Goal: Task Accomplishment & Management: Use online tool/utility

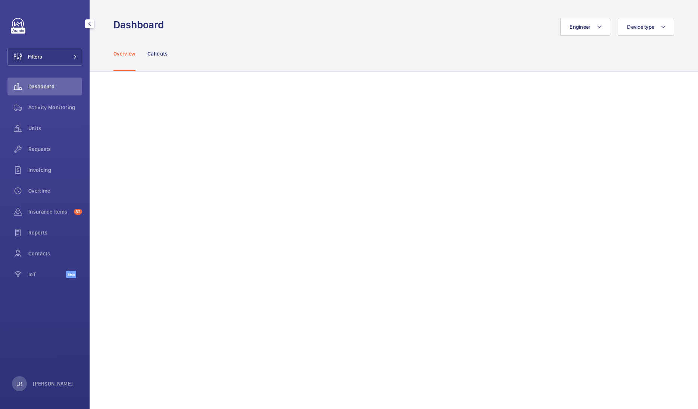
scroll to position [71, 0]
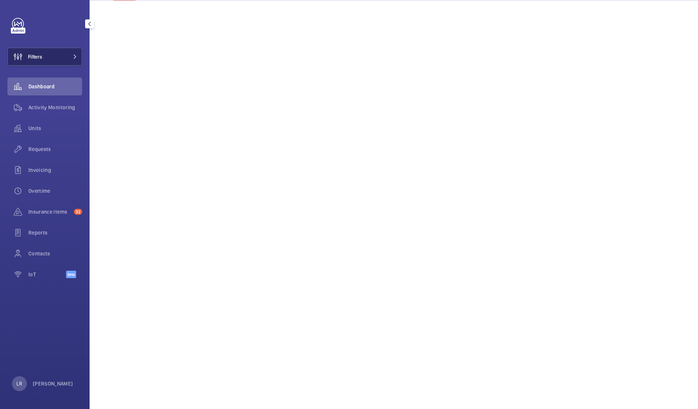
click at [62, 51] on button "Filters" at bounding box center [44, 57] width 75 height 18
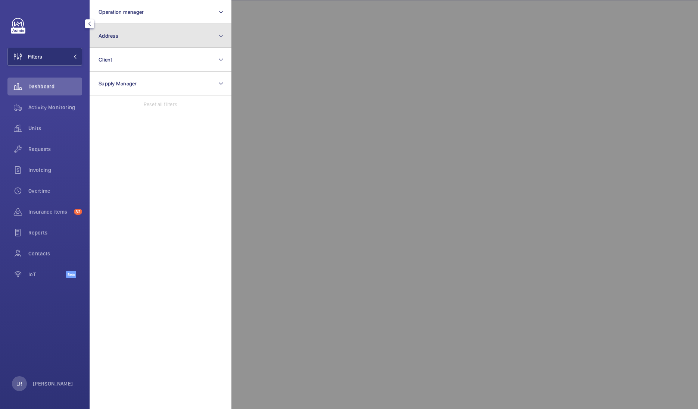
click at [142, 39] on button "Address" at bounding box center [161, 36] width 142 height 24
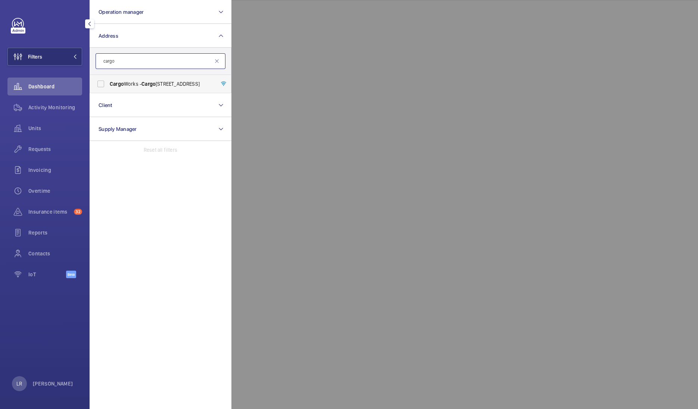
type input "cargo"
click at [162, 80] on span "Cargo Works - Cargo Works, 1-2 Hatfields,, LONDON SE1 9PG" at bounding box center [161, 83] width 103 height 7
click at [108, 80] on input "Cargo Works - Cargo Works, 1-2 Hatfields,, LONDON SE1 9PG" at bounding box center [100, 83] width 15 height 15
checkbox input "true"
click at [268, 64] on div at bounding box center [580, 204] width 698 height 409
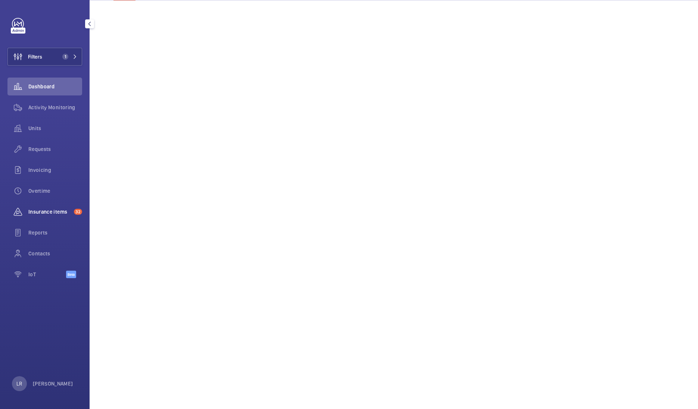
click at [37, 217] on div "Insurance items 32" at bounding box center [44, 212] width 75 height 18
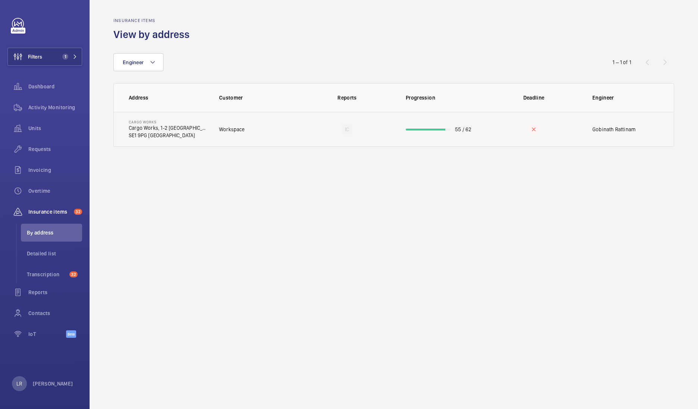
click at [246, 131] on td "Workspace" at bounding box center [253, 129] width 93 height 35
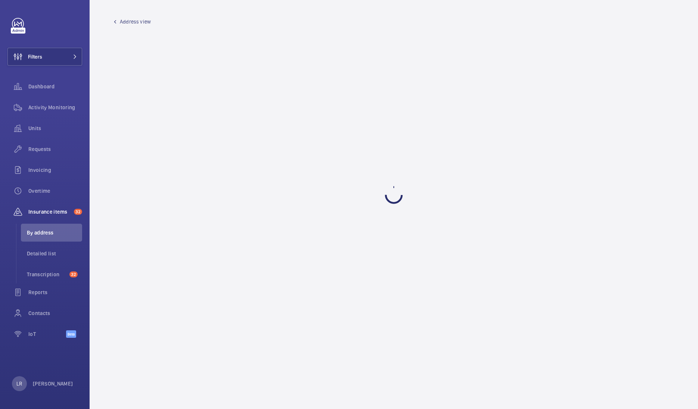
click at [132, 24] on span "Address view" at bounding box center [135, 21] width 31 height 7
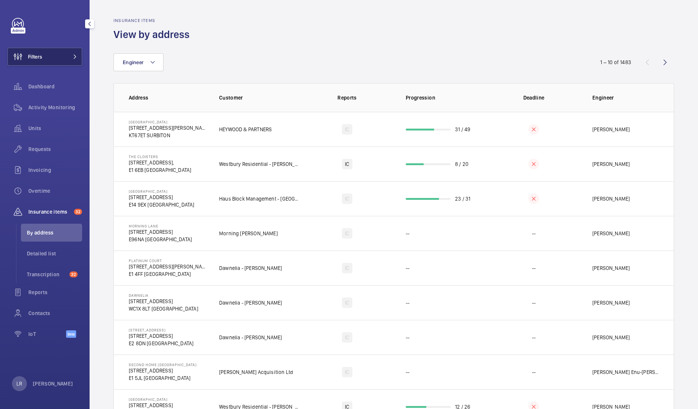
click at [73, 57] on mat-icon at bounding box center [75, 56] width 4 height 4
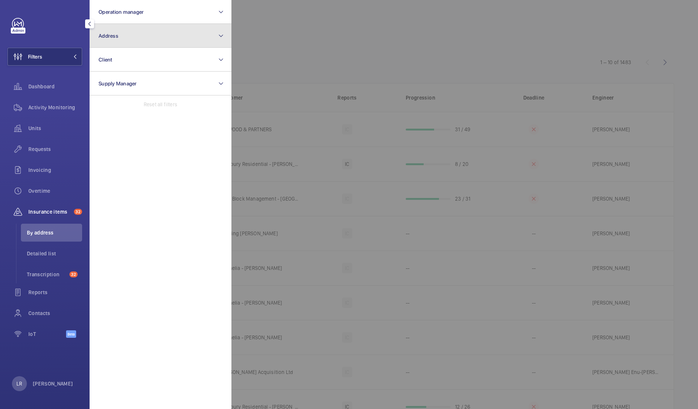
click at [197, 44] on button "Address" at bounding box center [161, 36] width 142 height 24
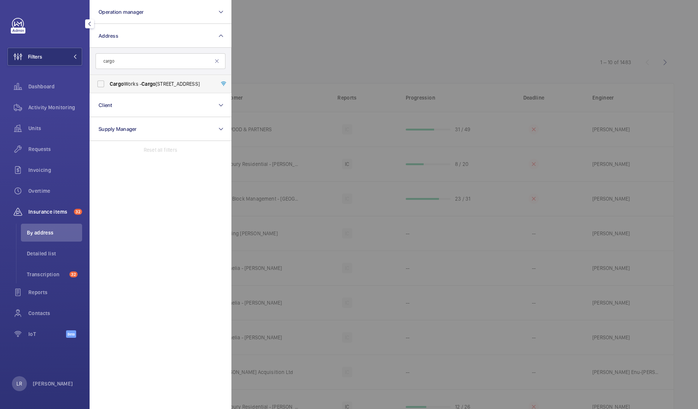
type input "cargo"
click at [168, 80] on span "Cargo Works - Cargo Works, 1-2 Hatfields,, LONDON SE1 9PG" at bounding box center [161, 83] width 103 height 7
click at [108, 80] on input "Cargo Works - Cargo Works, 1-2 Hatfields,, LONDON SE1 9PG" at bounding box center [100, 83] width 15 height 15
checkbox input "true"
click at [50, 250] on span "Detailed list" at bounding box center [54, 253] width 55 height 7
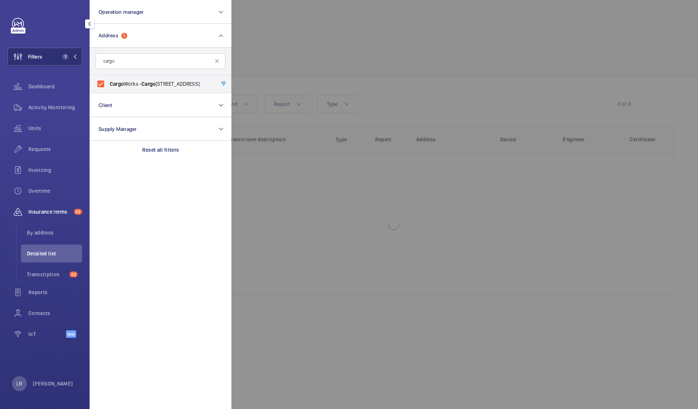
click at [297, 57] on div at bounding box center [580, 204] width 698 height 409
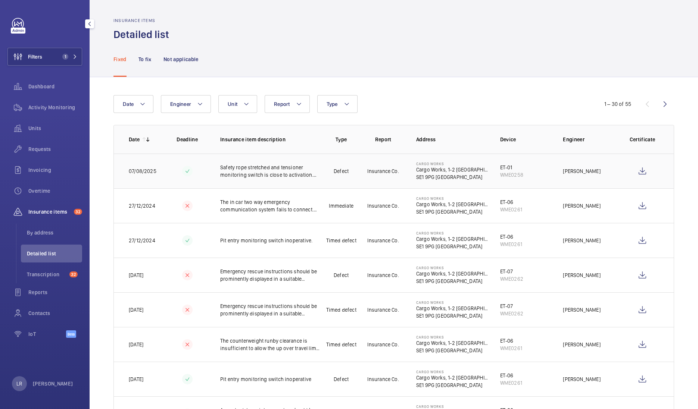
click at [339, 175] on p "Defect" at bounding box center [340, 170] width 15 height 7
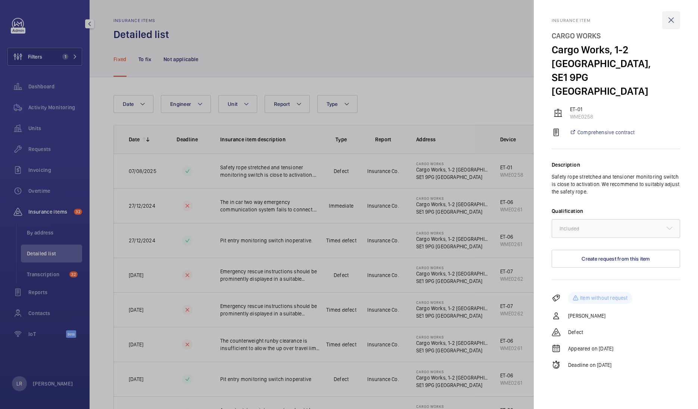
click at [666, 19] on wm-front-icon-button at bounding box center [671, 20] width 18 height 18
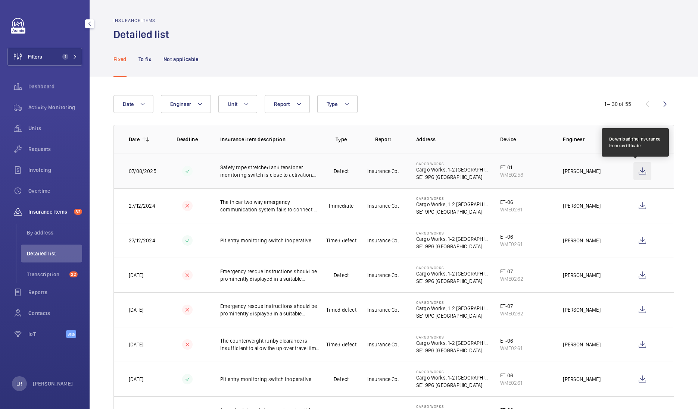
click at [633, 171] on wm-front-icon-button at bounding box center [642, 171] width 18 height 18
drag, startPoint x: 41, startPoint y: 223, endPoint x: 43, endPoint y: 231, distance: 8.6
click at [43, 231] on div "Insurance items 32 By address Detailed list Transcription 32" at bounding box center [44, 243] width 75 height 81
click at [43, 231] on span "By address" at bounding box center [54, 232] width 55 height 7
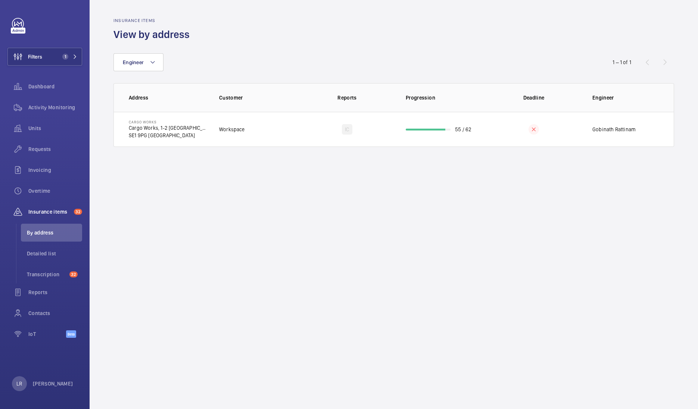
click at [99, 192] on wm-front-admin-audit "Insurance items View by address Engineer 1 – 1 of 1 Address Customer Reports Pr…" at bounding box center [394, 204] width 608 height 409
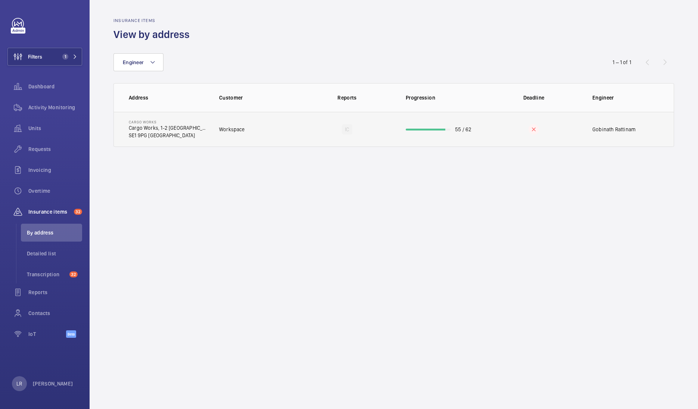
click at [164, 138] on p "SE1 9PG LONDON" at bounding box center [168, 135] width 78 height 7
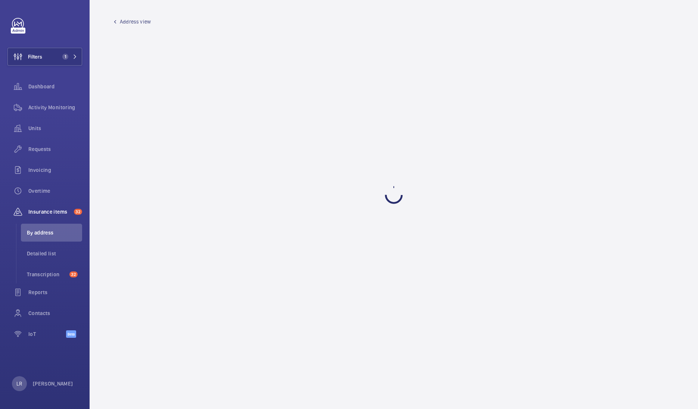
click at [134, 20] on span "Address view" at bounding box center [135, 21] width 31 height 7
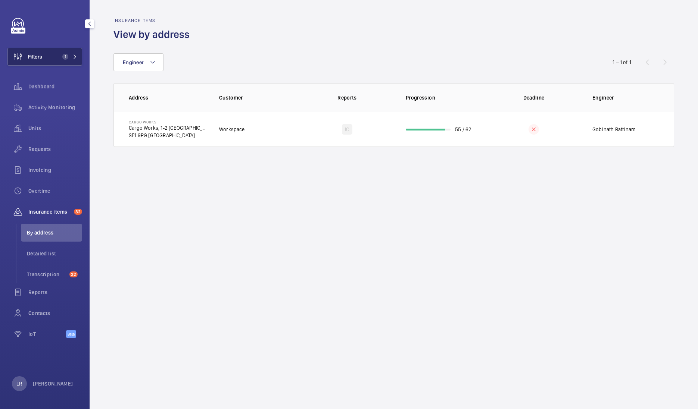
click at [66, 57] on span "1" at bounding box center [65, 57] width 6 height 6
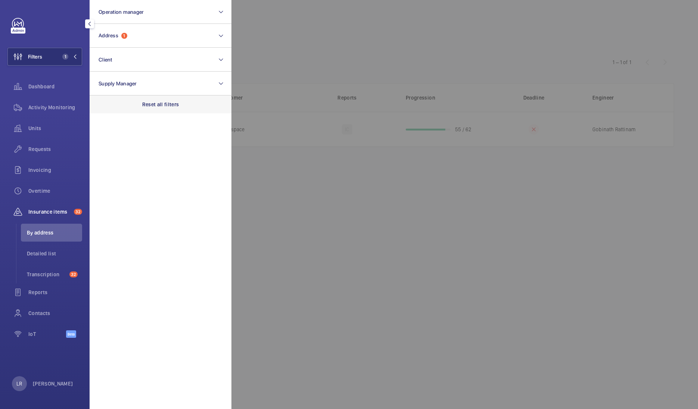
click at [155, 105] on p "Reset all filters" at bounding box center [160, 104] width 37 height 7
click at [271, 57] on div at bounding box center [580, 204] width 698 height 409
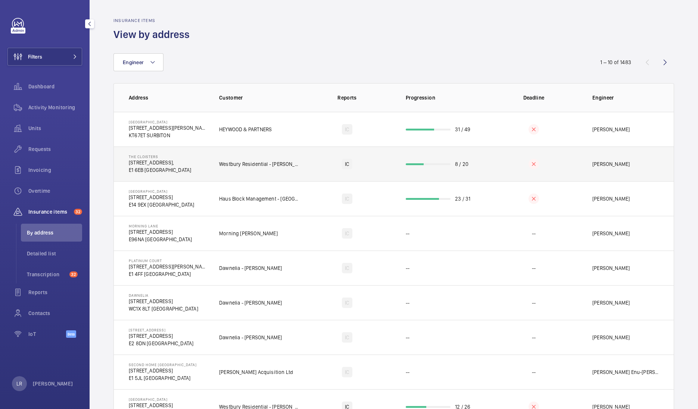
scroll to position [66, 0]
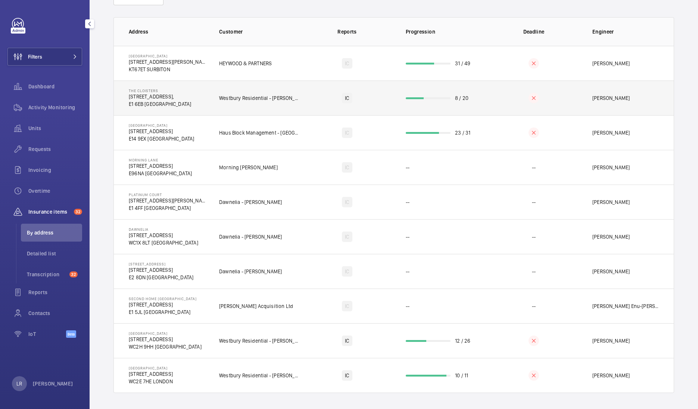
click at [278, 164] on p "Morning Lane - Michelle Ispanedi" at bounding box center [248, 167] width 59 height 7
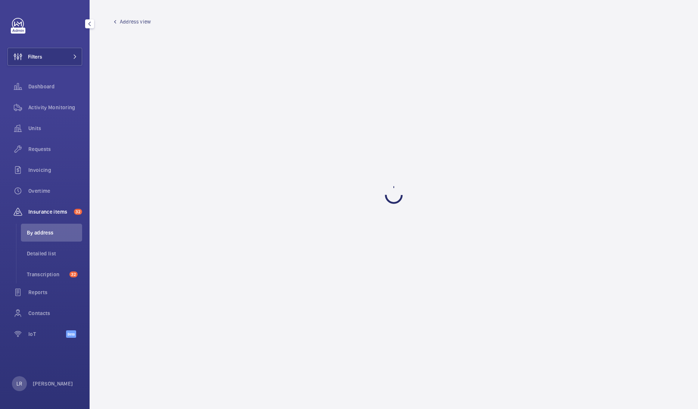
click at [116, 20] on mat-icon at bounding box center [114, 21] width 3 height 3
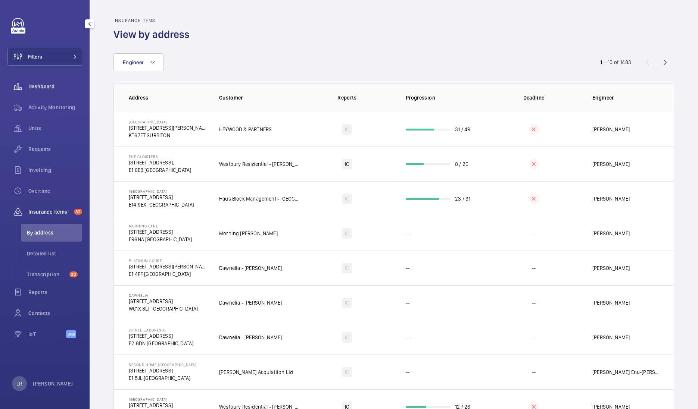
click at [56, 86] on span "Dashboard" at bounding box center [55, 86] width 54 height 7
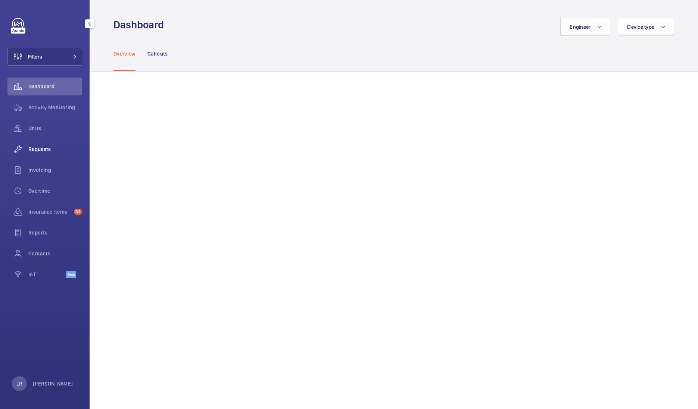
click at [48, 149] on span "Requests" at bounding box center [55, 148] width 54 height 7
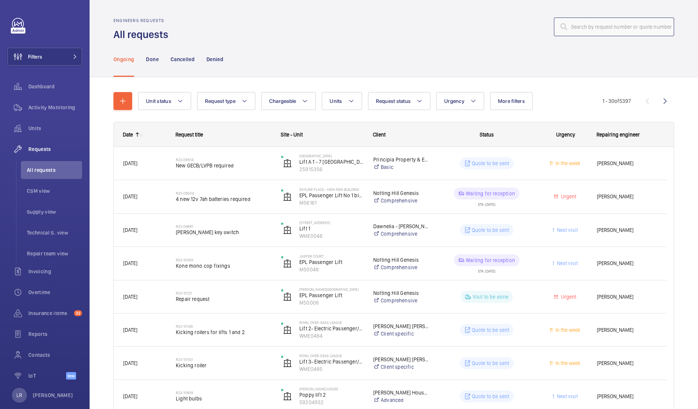
click at [642, 24] on input "text" at bounding box center [614, 27] width 120 height 19
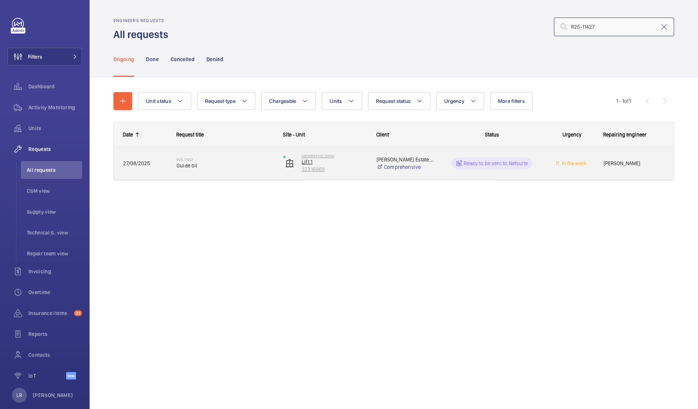
type input "R25-11427"
click at [355, 170] on p "32316969" at bounding box center [333, 169] width 65 height 7
click at [206, 160] on h2 "R25-11427" at bounding box center [224, 159] width 97 height 4
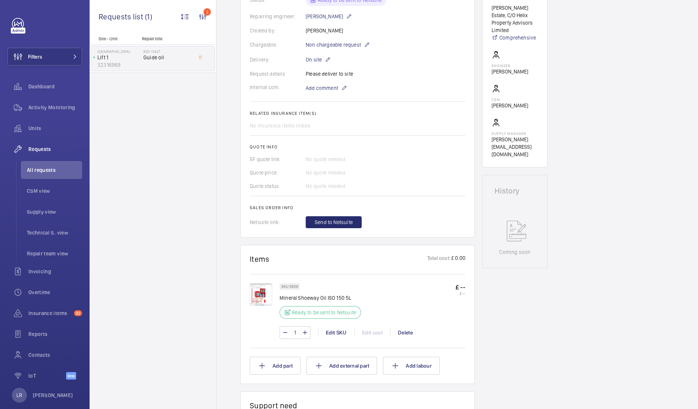
scroll to position [199, 0]
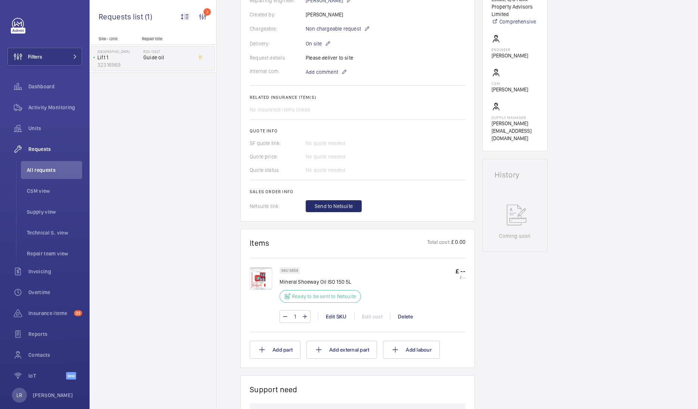
click at [260, 284] on img at bounding box center [261, 278] width 22 height 22
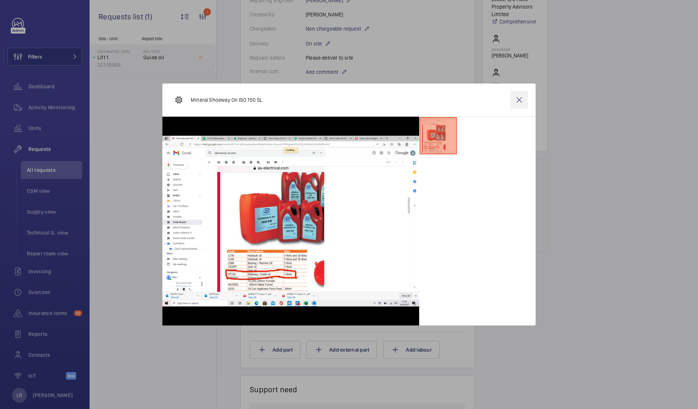
click at [517, 98] on wm-front-icon-button at bounding box center [519, 100] width 18 height 18
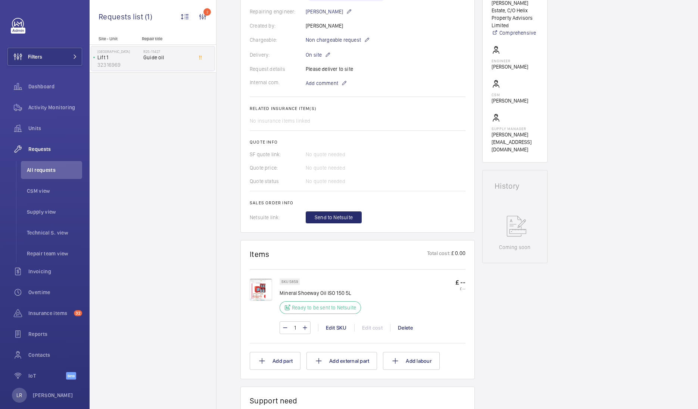
scroll to position [188, 0]
click at [56, 170] on span "All requests" at bounding box center [54, 169] width 55 height 7
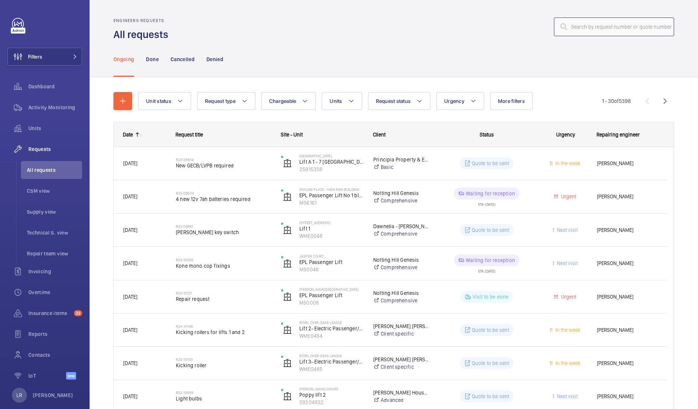
click at [610, 25] on input "text" at bounding box center [614, 27] width 120 height 19
click at [580, 25] on input "text" at bounding box center [614, 27] width 120 height 19
paste input "R25-11402"
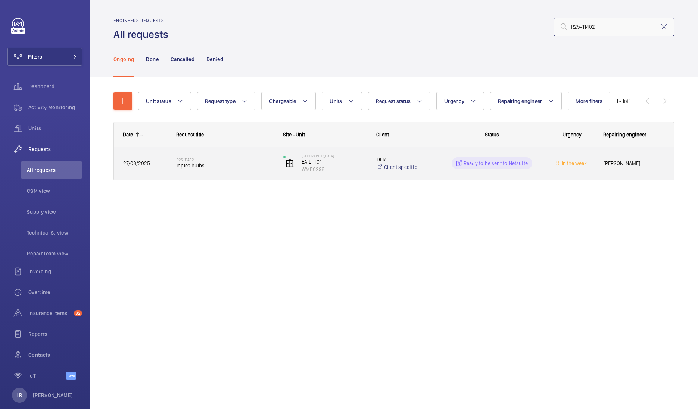
type input "R25-11402"
click at [186, 163] on span "Inples bulbs" at bounding box center [224, 165] width 97 height 7
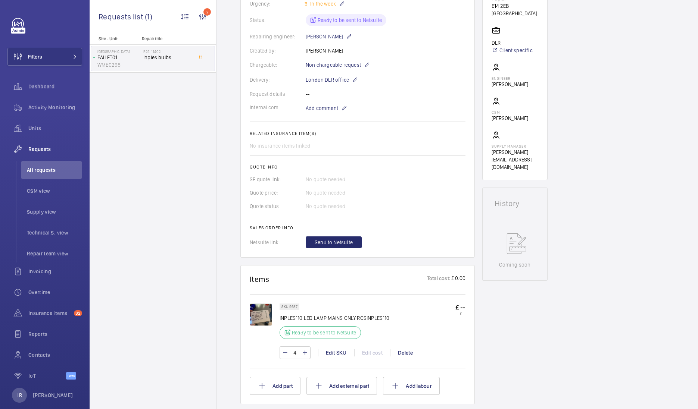
scroll to position [160, 0]
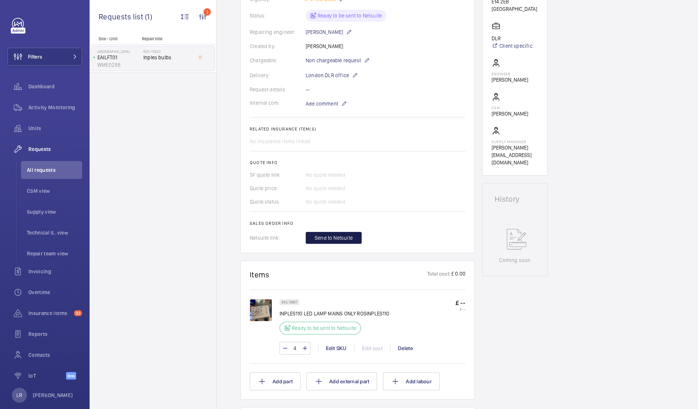
click at [344, 237] on span "Send to Netsuite" at bounding box center [333, 237] width 38 height 7
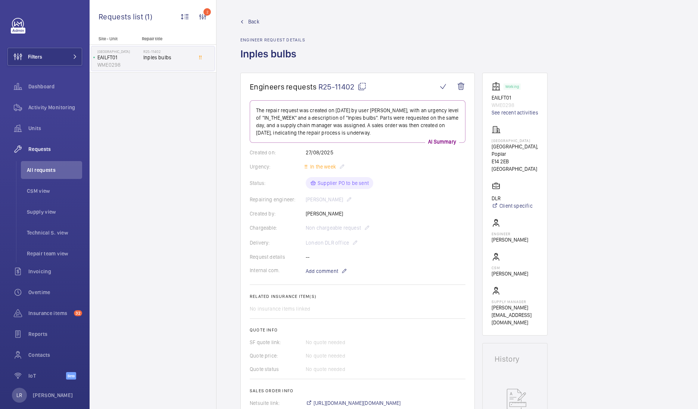
scroll to position [138, 0]
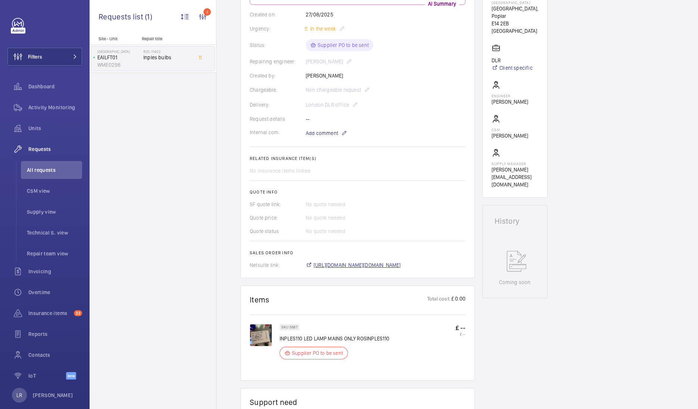
click at [344, 267] on span "https://6461500.app.netsuite.com/app/accounting/transactions/salesord.nl?id=296…" at bounding box center [356, 264] width 87 height 7
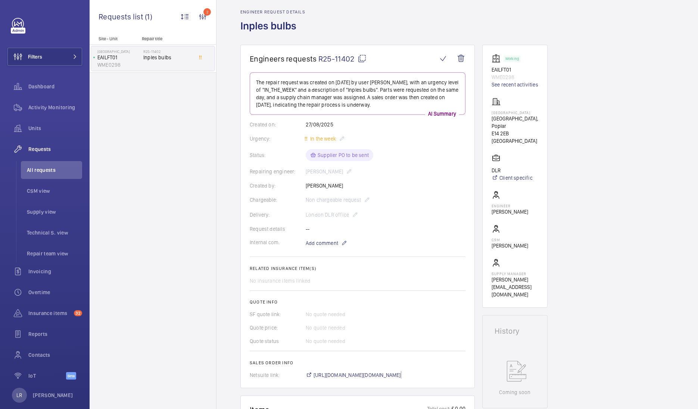
scroll to position [26, 0]
click at [86, 23] on mat-icon "button" at bounding box center [89, 24] width 9 height 6
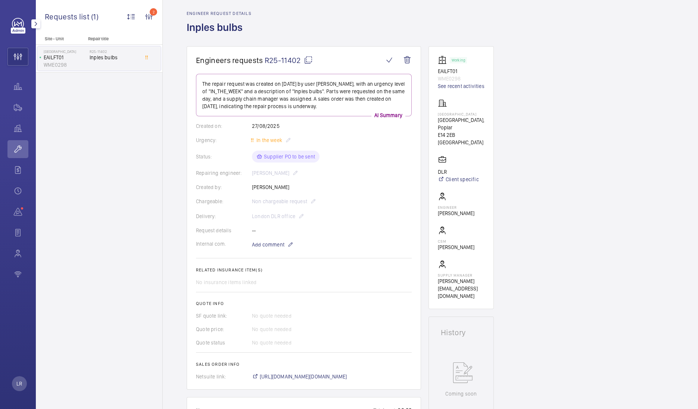
click at [35, 24] on mat-icon "button" at bounding box center [35, 24] width 9 height 6
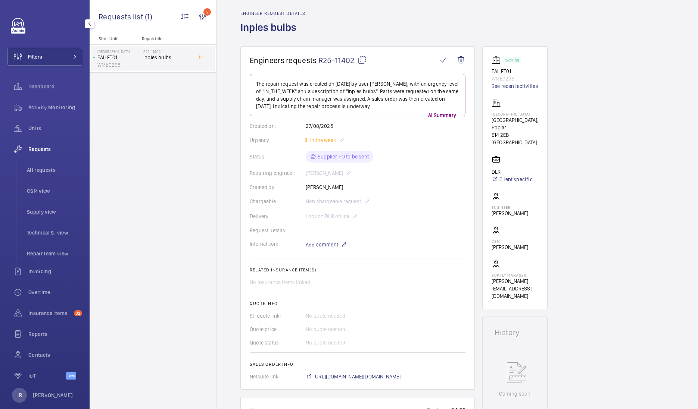
click at [41, 151] on span "Requests" at bounding box center [55, 148] width 54 height 7
click at [44, 166] on li "All requests" at bounding box center [51, 170] width 61 height 18
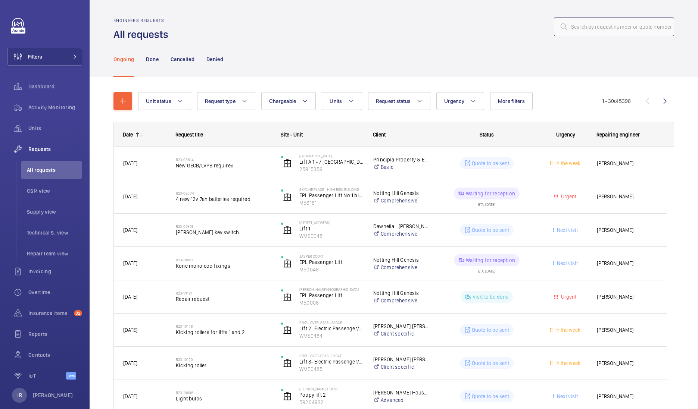
click at [581, 33] on input "text" at bounding box center [614, 27] width 120 height 19
paste input "R25-11249"
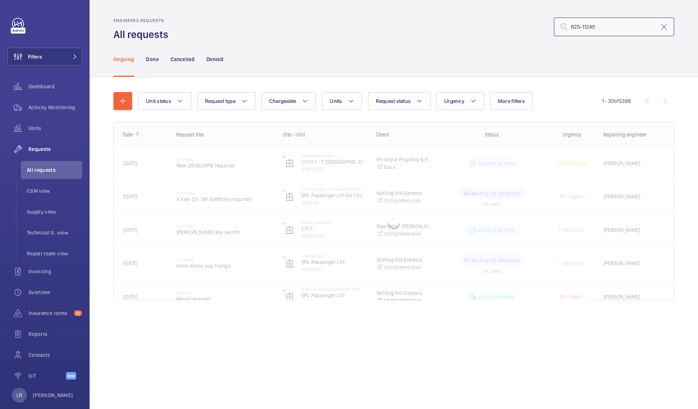
type input "R25-11249"
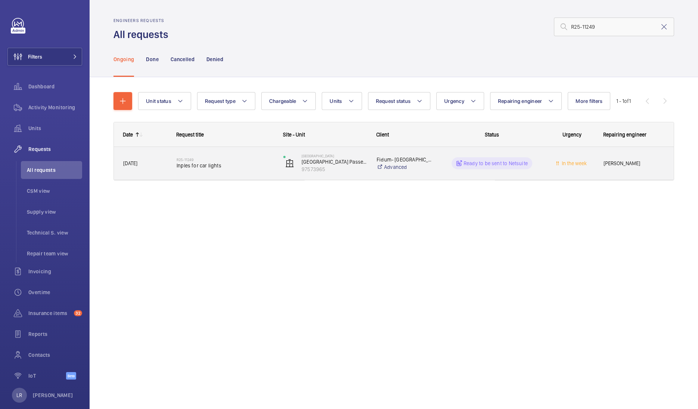
click at [191, 171] on div "R25-11249 Inples for car lights" at bounding box center [224, 164] width 97 height 22
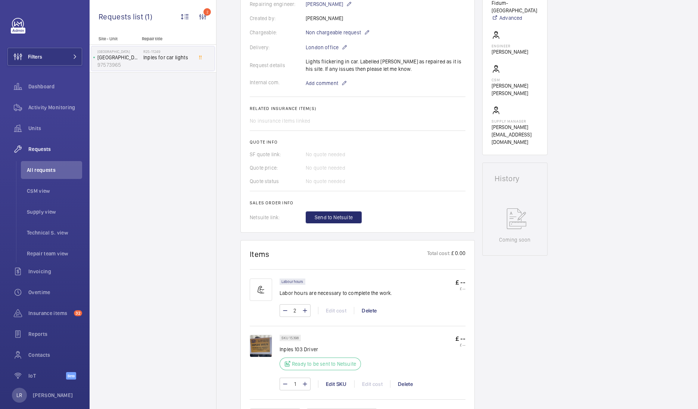
scroll to position [196, 0]
click at [340, 213] on button "Send to Netsuite" at bounding box center [334, 217] width 56 height 12
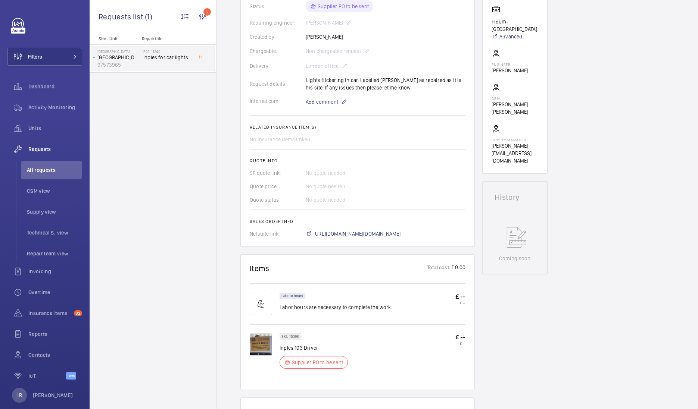
scroll to position [177, 0]
click at [344, 230] on span "[URL][DOMAIN_NAME][DOMAIN_NAME]" at bounding box center [356, 233] width 87 height 7
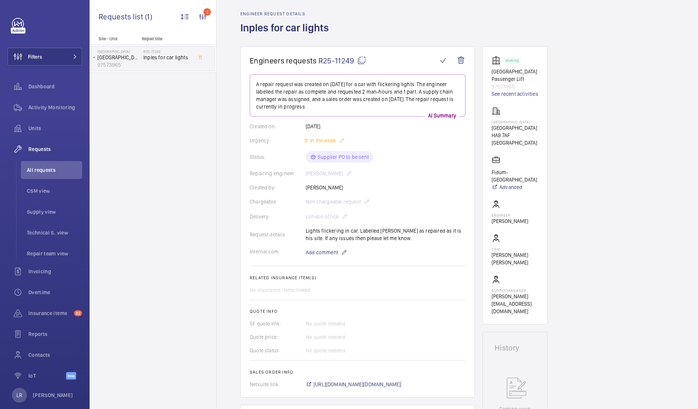
scroll to position [22, 0]
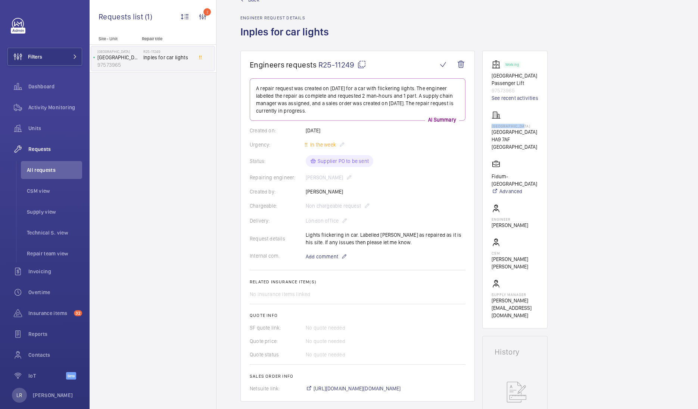
drag, startPoint x: 526, startPoint y: 126, endPoint x: 488, endPoint y: 125, distance: 38.0
click at [488, 125] on wm-front-card "Working Metro Plaza Passenger Lift 97573965 See recent activities Wembley Centr…" at bounding box center [514, 190] width 65 height 278
copy p "Wembley Centra"
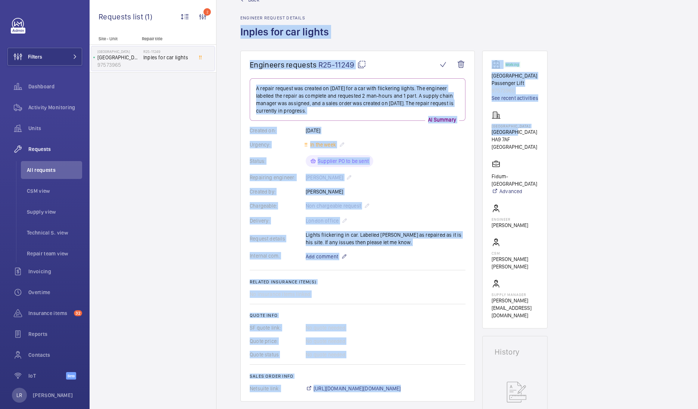
drag, startPoint x: 535, startPoint y: 128, endPoint x: 317, endPoint y: 5, distance: 250.7
click at [317, 5] on div "Back Engineer request details Inples for car lights Engineers requests R25-1124…" at bounding box center [456, 204] width 481 height 409
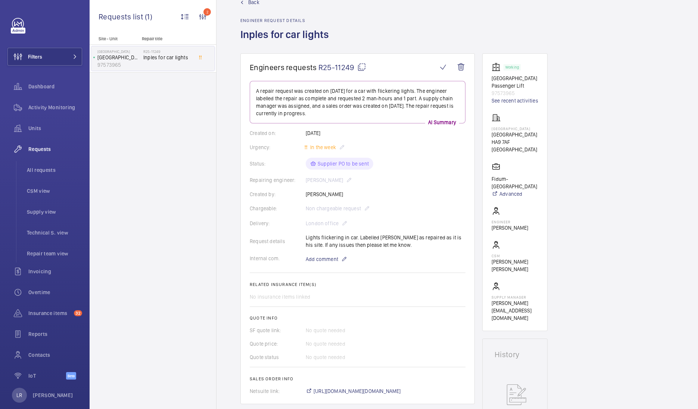
click at [186, 96] on div "Site - Unit Repair title Wembley Central Metro Plaza Passenger Lift 97573965 R2…" at bounding box center [153, 222] width 126 height 373
click at [50, 143] on div "Requests" at bounding box center [44, 149] width 75 height 18
click at [248, 1] on span "Back" at bounding box center [253, 2] width 11 height 7
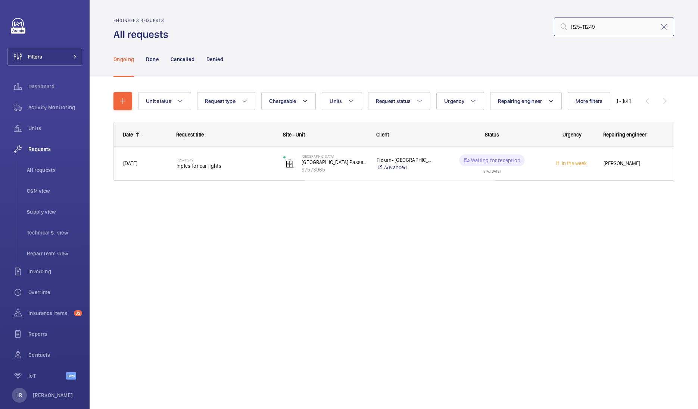
click at [642, 23] on input "R25-11249" at bounding box center [614, 27] width 120 height 19
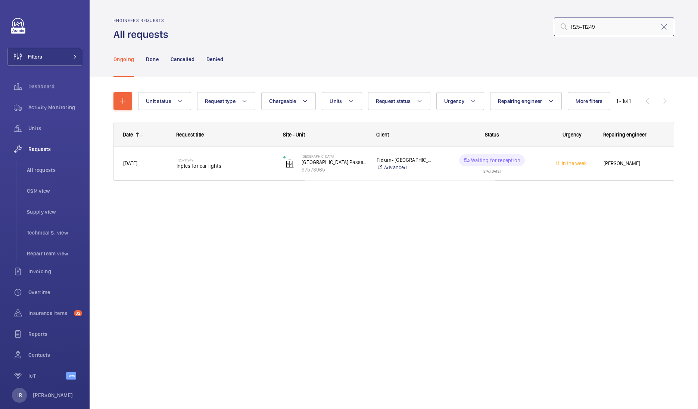
click at [642, 23] on input "R25-11249" at bounding box center [614, 27] width 120 height 19
paste input "162"
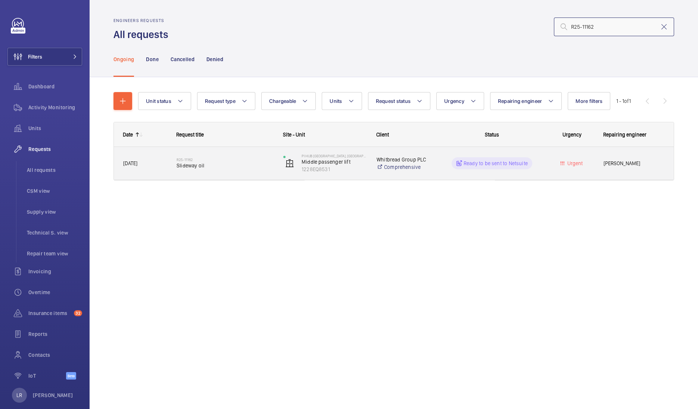
type input "R25-11162"
click at [205, 162] on span "Slideway oil" at bounding box center [224, 165] width 97 height 7
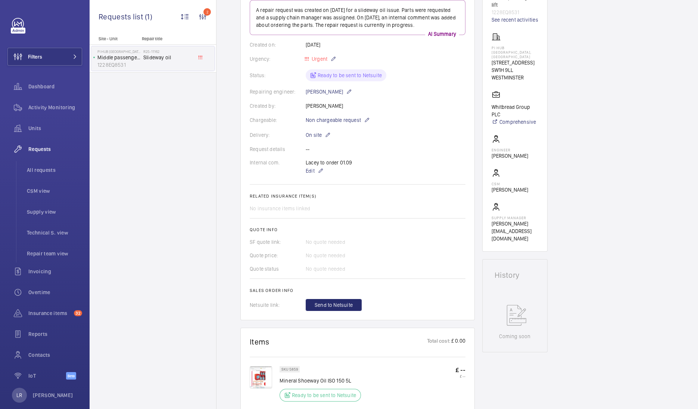
scroll to position [101, 0]
click at [345, 308] on span "Send to Netsuite" at bounding box center [333, 304] width 38 height 7
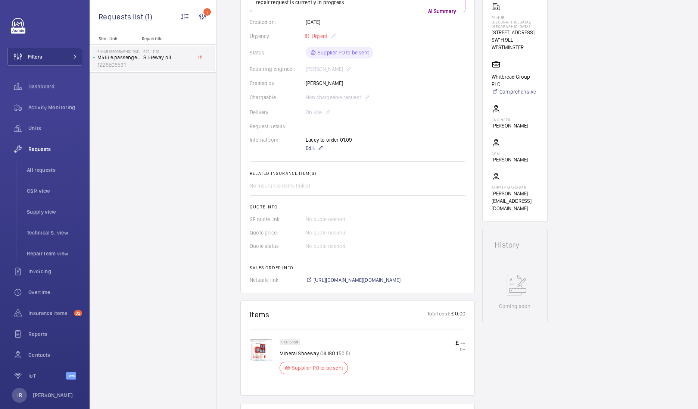
scroll to position [133, 0]
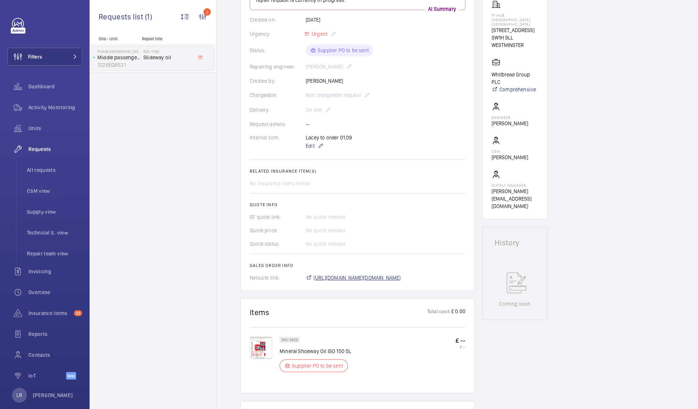
click at [379, 276] on span "[URL][DOMAIN_NAME][DOMAIN_NAME]" at bounding box center [356, 277] width 87 height 7
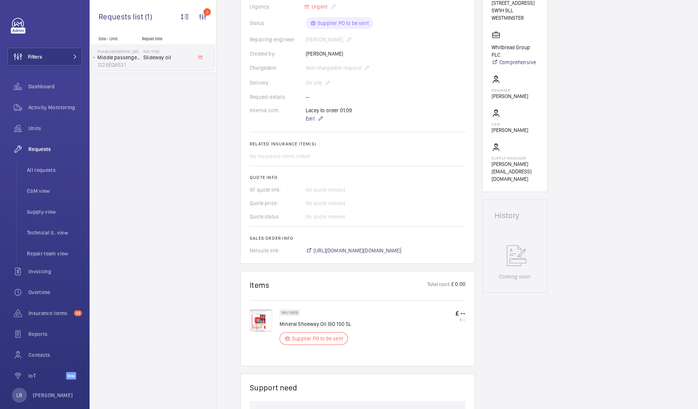
scroll to position [0, 0]
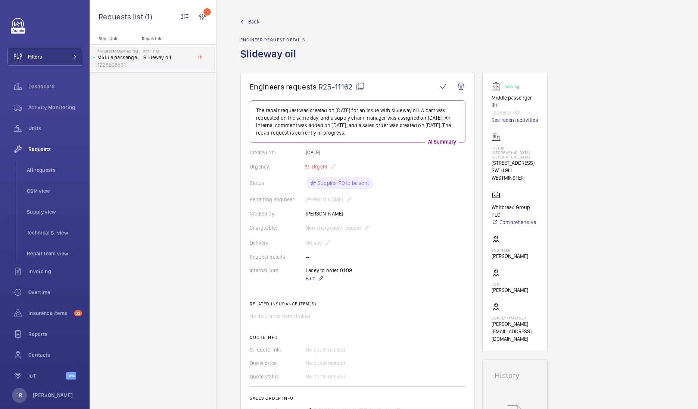
click at [300, 151] on div "Created on: 20/08/2025" at bounding box center [358, 152] width 216 height 7
click at [225, 12] on wm-front-admin-header "Back Engineer request details Slideway oil" at bounding box center [456, 36] width 481 height 73
drag, startPoint x: 507, startPoint y: 209, endPoint x: 488, endPoint y: 201, distance: 20.0
click at [488, 201] on wm-front-card "Working Middle passenger lift 1228EQ8531 See recent activities PI Hub London - …" at bounding box center [514, 212] width 65 height 279
drag, startPoint x: 488, startPoint y: 201, endPoint x: 576, endPoint y: 167, distance: 93.5
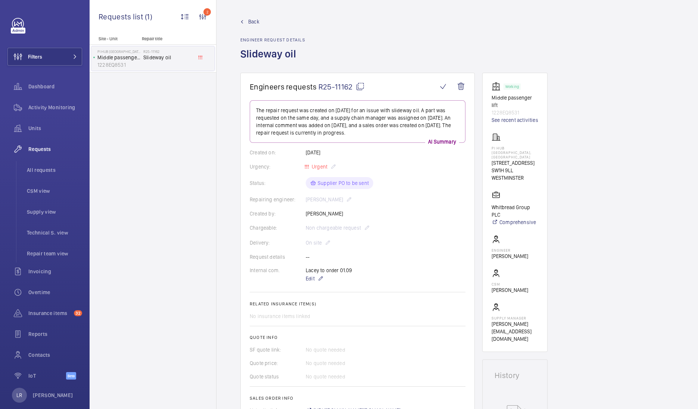
drag, startPoint x: 513, startPoint y: 205, endPoint x: 488, endPoint y: 197, distance: 25.8
click at [488, 197] on wm-front-card "Working Middle passenger lift 1228EQ8531 See recent activities PI Hub London - …" at bounding box center [514, 212] width 65 height 279
copy p "Whitbread Group PLC"
click at [242, 19] on link "Back" at bounding box center [272, 21] width 65 height 7
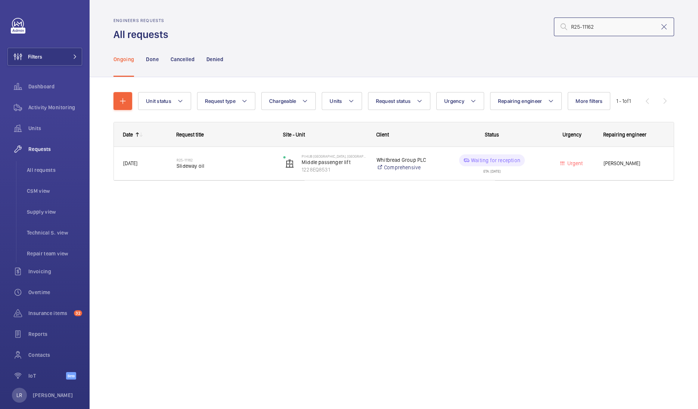
click at [610, 29] on input "R25-11162" at bounding box center [614, 27] width 120 height 19
paste input "56"
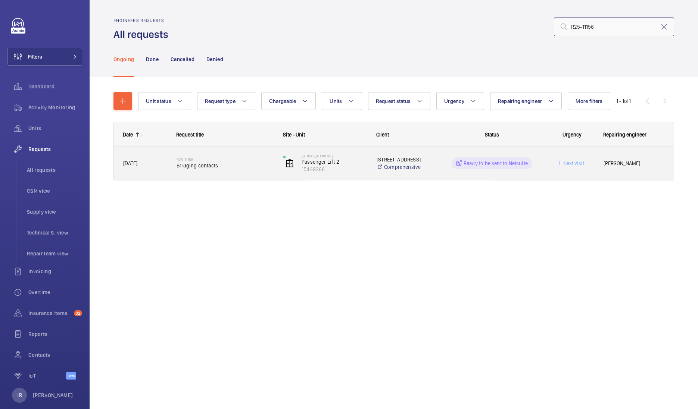
type input "R25-11156"
click at [190, 166] on span "Bridging contacts" at bounding box center [224, 165] width 97 height 7
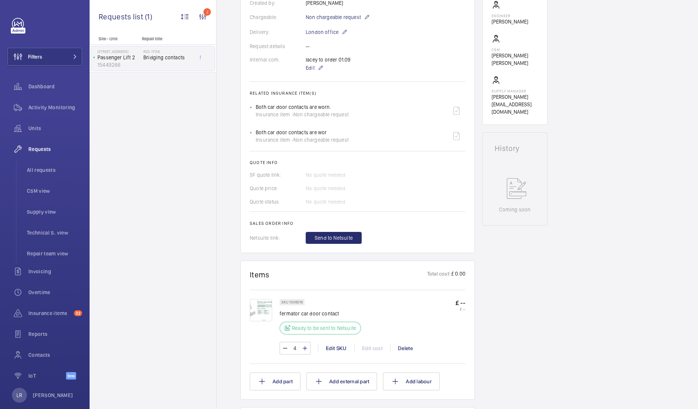
scroll to position [219, 0]
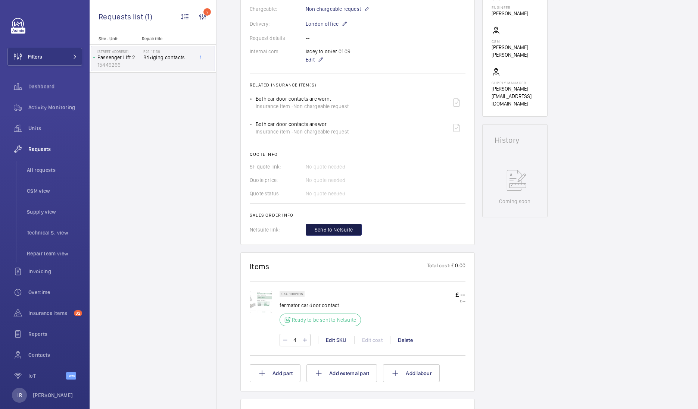
click at [342, 225] on button "Send to Netsuite" at bounding box center [334, 230] width 56 height 12
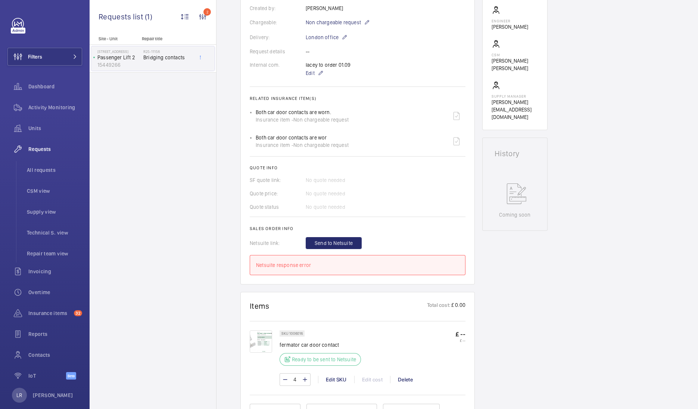
scroll to position [206, 0]
click at [332, 238] on button "Send to Netsuite" at bounding box center [334, 243] width 56 height 12
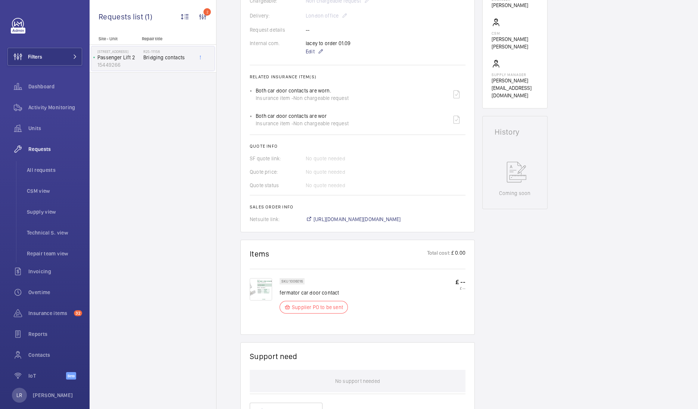
scroll to position [228, 0]
click at [367, 219] on span "https://6461500.app.netsuite.com/app/accounting/transactions/salesord.nl?id=296…" at bounding box center [356, 218] width 87 height 7
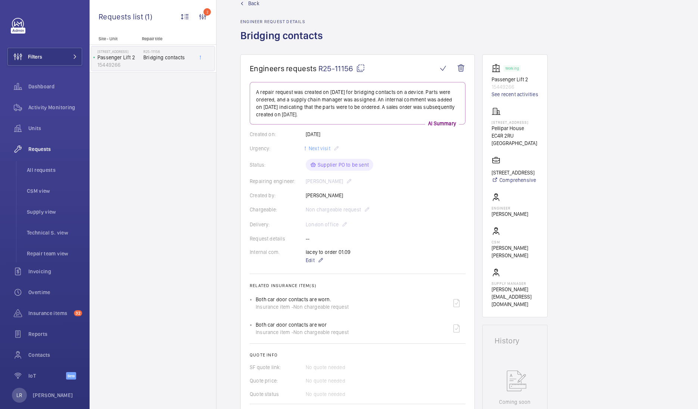
scroll to position [18, 0]
drag, startPoint x: 518, startPoint y: 121, endPoint x: 496, endPoint y: 122, distance: 21.6
click at [496, 122] on p "9 Cloak Lane" at bounding box center [514, 123] width 47 height 4
drag, startPoint x: 496, startPoint y: 122, endPoint x: 539, endPoint y: 128, distance: 42.9
click at [539, 128] on wm-front-card "Working Passenger Lift 2 15449266 See recent activities 9 Cloak Lane Pellipar H…" at bounding box center [514, 186] width 65 height 263
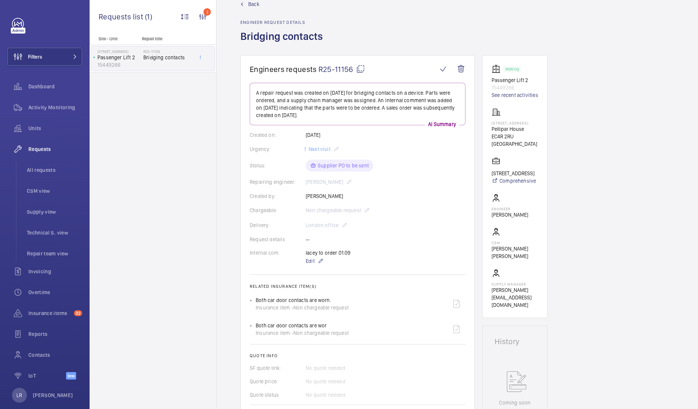
click at [518, 121] on p "9 Cloak Lane" at bounding box center [514, 123] width 47 height 4
drag, startPoint x: 518, startPoint y: 122, endPoint x: 489, endPoint y: 120, distance: 28.4
click at [489, 120] on wm-front-card "Working Passenger Lift 2 15449266 See recent activities 9 Cloak Lane Pellipar H…" at bounding box center [514, 186] width 65 height 263
copy p "9 Cloak Lane"
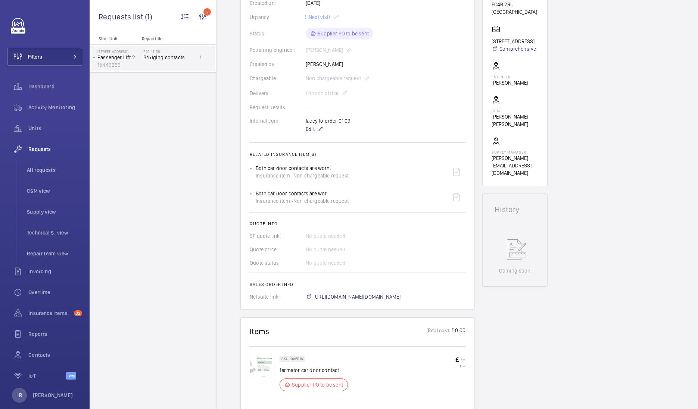
scroll to position [0, 0]
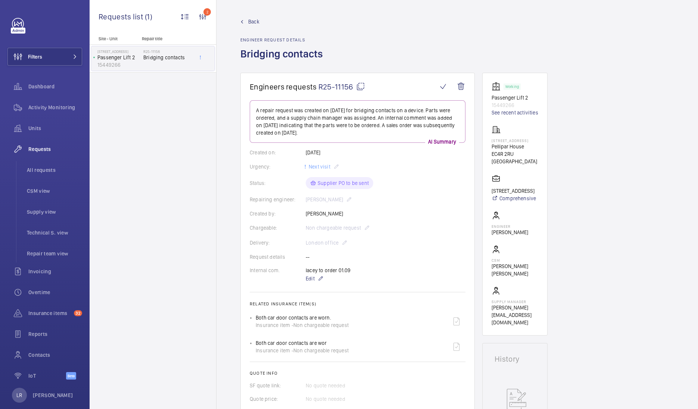
click at [257, 25] on span "Back" at bounding box center [253, 21] width 11 height 7
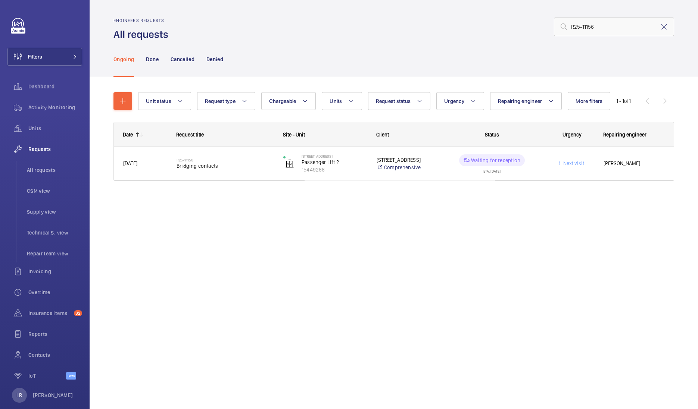
click at [664, 28] on mat-icon at bounding box center [663, 26] width 9 height 9
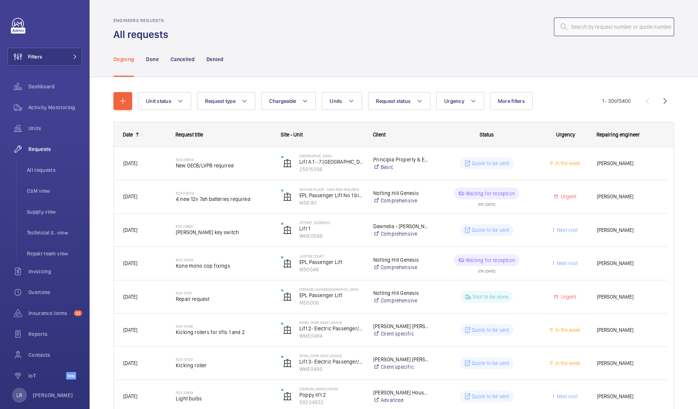
paste input "R25-11001"
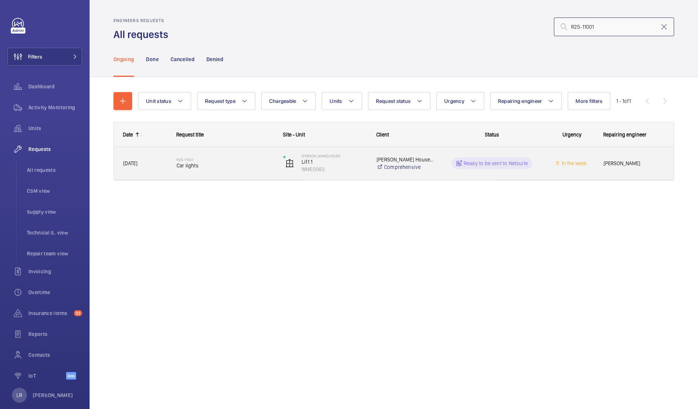
type input "R25-11001"
click at [177, 166] on span "Car lights" at bounding box center [224, 165] width 97 height 7
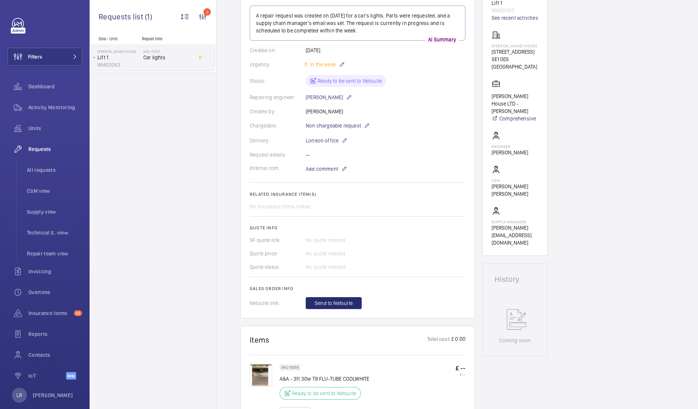
scroll to position [169, 0]
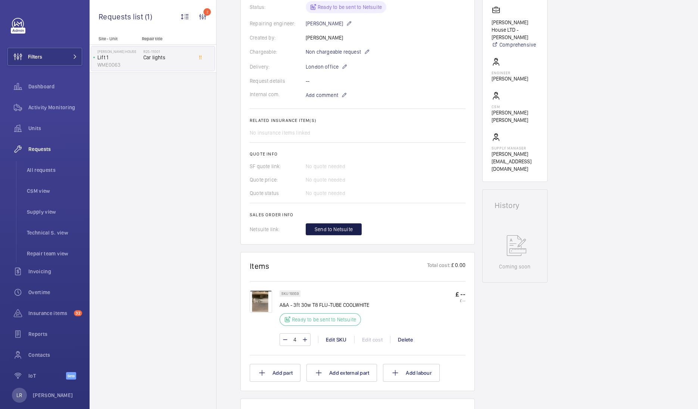
click at [342, 230] on span "Send to Netsuite" at bounding box center [333, 229] width 38 height 7
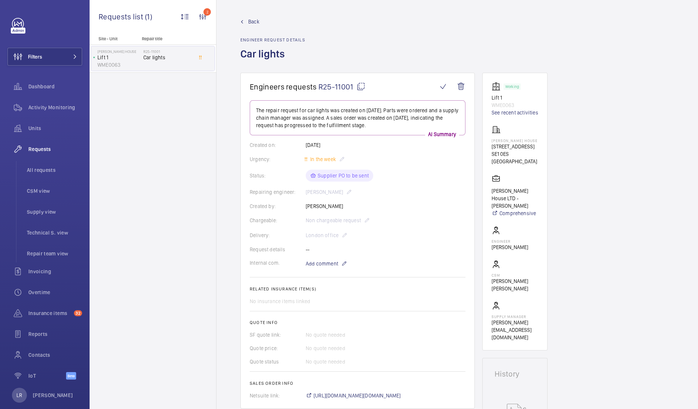
scroll to position [91, 0]
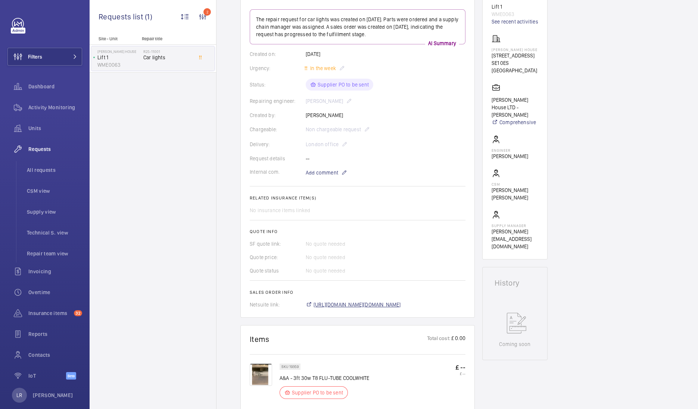
click at [377, 302] on span "https://6461500.app.netsuite.com/app/accounting/transactions/salesord.nl?id=296…" at bounding box center [356, 304] width 87 height 7
drag, startPoint x: 528, startPoint y: 48, endPoint x: 490, endPoint y: 49, distance: 37.7
click at [490, 49] on wm-front-card "Working Lift 1 WME0063 See recent activities Shoemaker House 37 Great Guildford…" at bounding box center [514, 121] width 65 height 278
copy p "Shoemaker House"
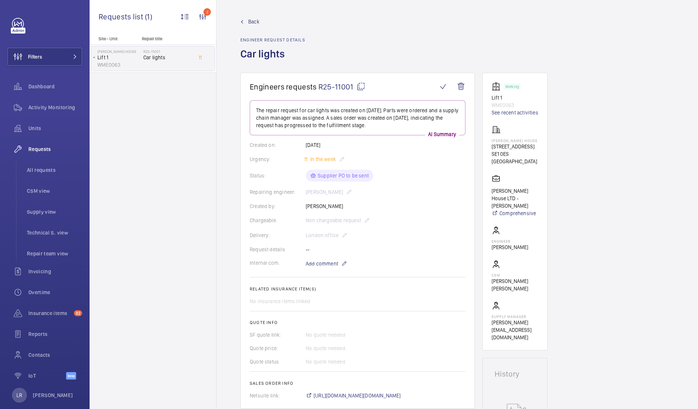
click at [248, 22] on span "Back" at bounding box center [253, 21] width 11 height 7
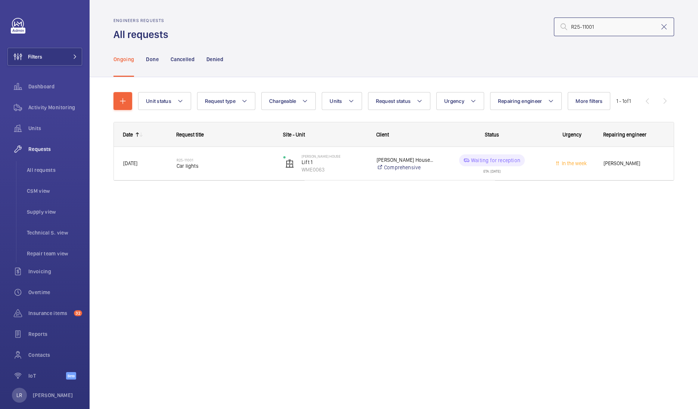
click at [604, 29] on input "R25-11001" at bounding box center [614, 27] width 120 height 19
drag, startPoint x: 604, startPoint y: 29, endPoint x: 612, endPoint y: 69, distance: 40.7
click at [612, 69] on div "Engineers requests All requests R25-11001 Ongoing Done Cancelled Denied Unit st…" at bounding box center [394, 204] width 608 height 409
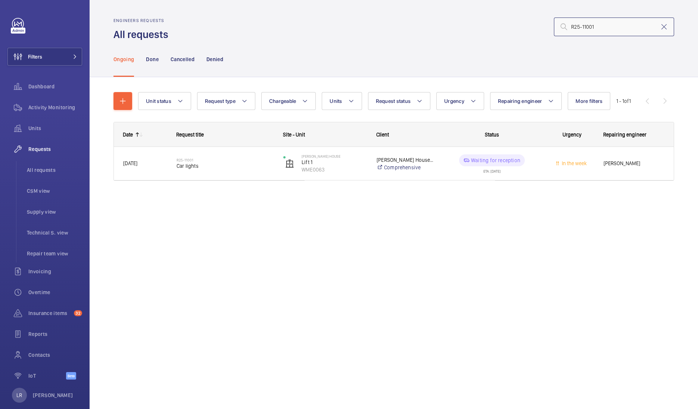
click at [600, 24] on input "R25-11001" at bounding box center [614, 27] width 120 height 19
paste input "09727"
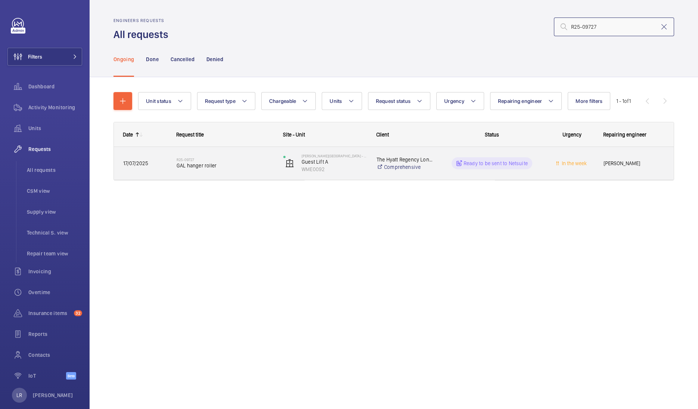
type input "R25-09727"
click at [204, 162] on span "GAL hanger roller" at bounding box center [224, 165] width 97 height 7
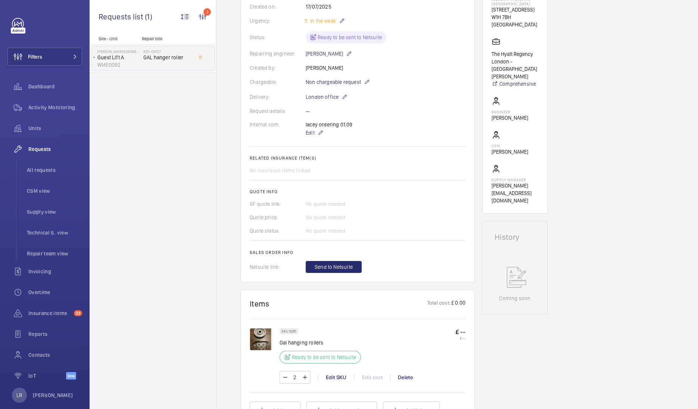
scroll to position [146, 0]
click at [326, 261] on button "Send to Netsuite" at bounding box center [334, 267] width 56 height 12
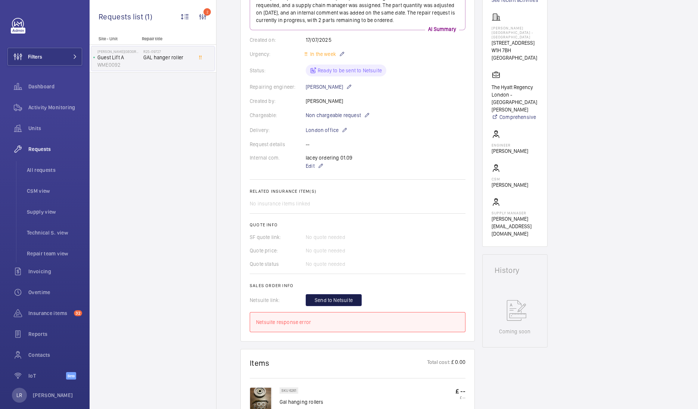
click at [333, 297] on span "Send to Netsuite" at bounding box center [333, 300] width 38 height 7
click at [340, 293] on wm-front-card-body "The repair request was created on 2025-07-17 for a GAL hanger roller issue. Par…" at bounding box center [358, 160] width 216 height 345
click at [335, 300] on span "Send to Netsuite" at bounding box center [333, 300] width 38 height 7
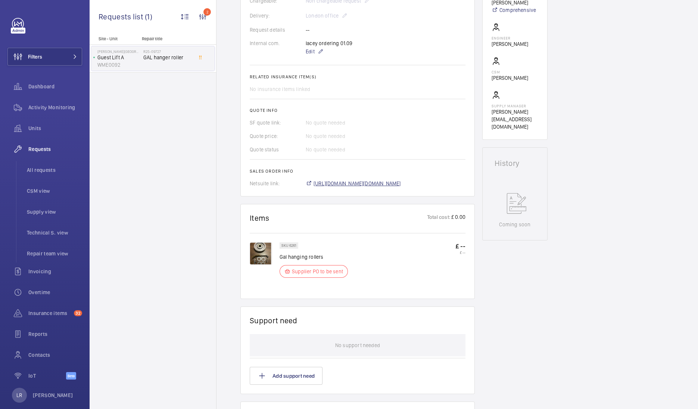
scroll to position [227, 0]
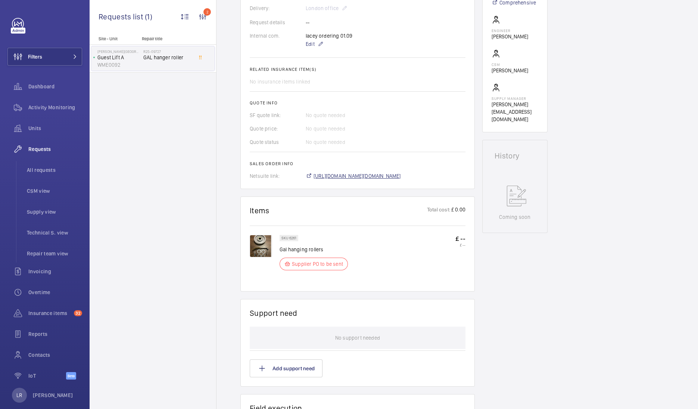
click at [398, 175] on span "https://6461500.app.netsuite.com/app/accounting/transactions/salesord.nl?id=296…" at bounding box center [356, 175] width 87 height 7
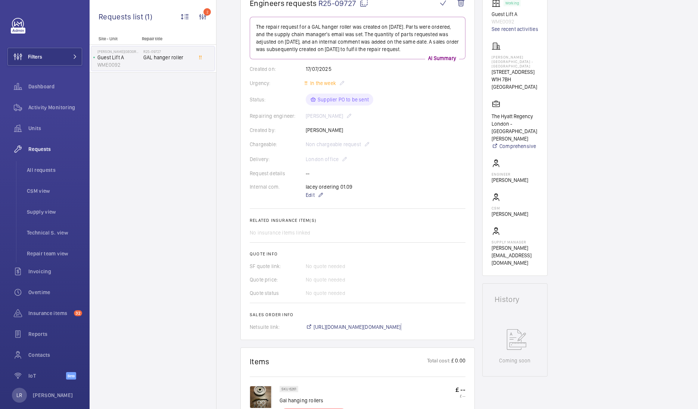
scroll to position [81, 0]
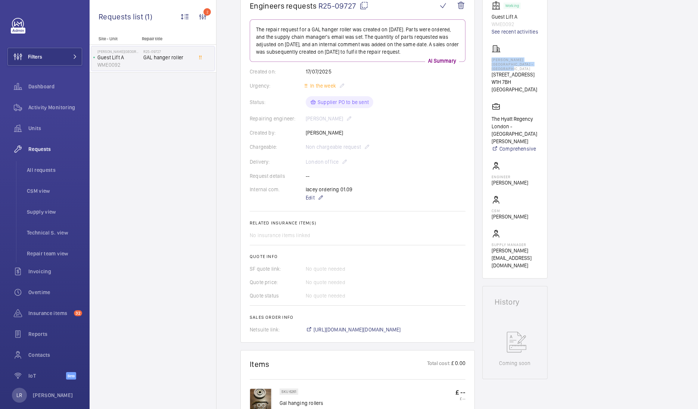
drag, startPoint x: 508, startPoint y: 67, endPoint x: 492, endPoint y: 60, distance: 17.7
click at [492, 60] on p "Churchill Hotel - The Hyatt Regency London" at bounding box center [514, 63] width 47 height 13
drag, startPoint x: 492, startPoint y: 60, endPoint x: 560, endPoint y: 140, distance: 104.5
click at [560, 140] on div "Engineers requests R25-09727 The repair request for a GAL hanger roller was cre…" at bounding box center [456, 369] width 481 height 754
drag, startPoint x: 510, startPoint y: 69, endPoint x: 488, endPoint y: 59, distance: 24.1
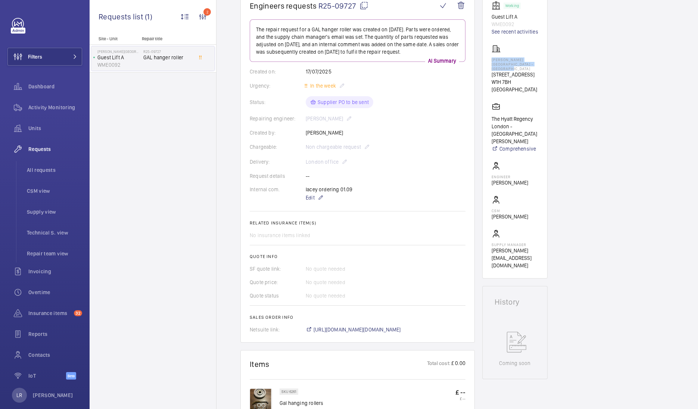
click at [488, 59] on wm-front-card "Working Guest Lift A WME0092 See recent activities Churchill Hotel - The Hyatt …" at bounding box center [514, 135] width 65 height 287
copy p "Churchill Hotel - The Hyatt Regency London"
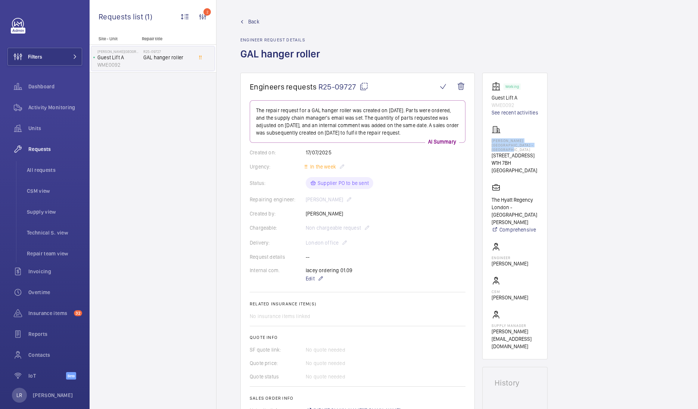
scroll to position [0, 0]
drag, startPoint x: 257, startPoint y: 93, endPoint x: 343, endPoint y: 36, distance: 103.0
click at [343, 36] on div "Back Engineer request details GAL hanger roller Engineers requests R25-09727 Th…" at bounding box center [456, 204] width 481 height 409
click at [343, 36] on div "Back Engineer request details GAL hanger roller" at bounding box center [456, 45] width 433 height 55
click at [426, 25] on div "Back Engineer request details GAL hanger roller" at bounding box center [456, 45] width 433 height 55
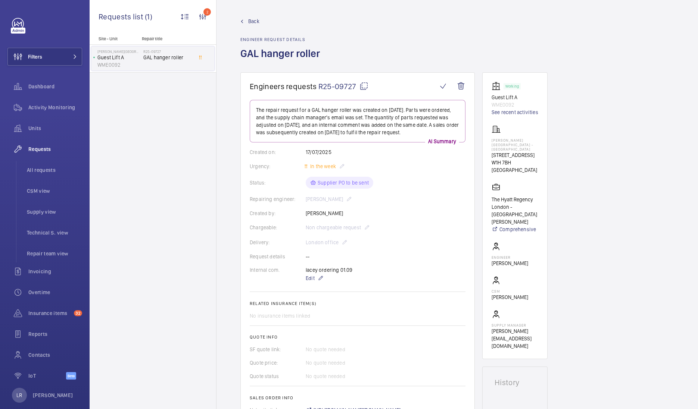
click at [250, 21] on span "Back" at bounding box center [253, 21] width 11 height 7
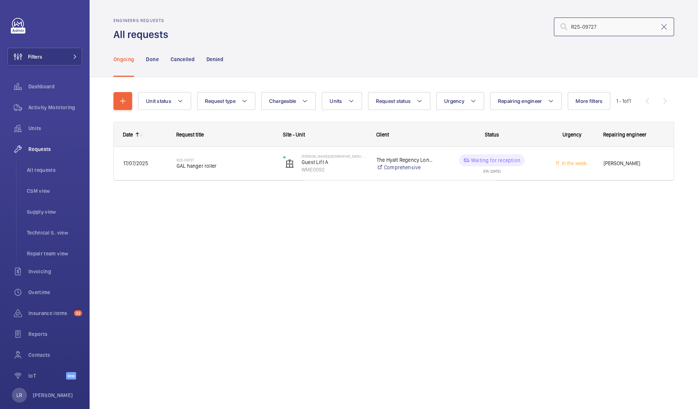
click at [620, 28] on input "R25-09727" at bounding box center [614, 27] width 120 height 19
paste input "10078"
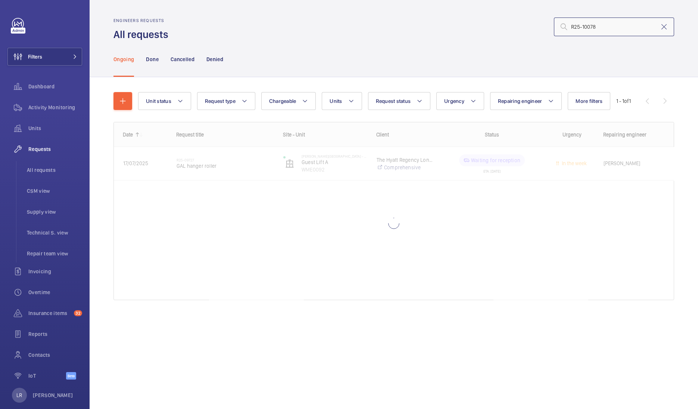
type input "R25-10078"
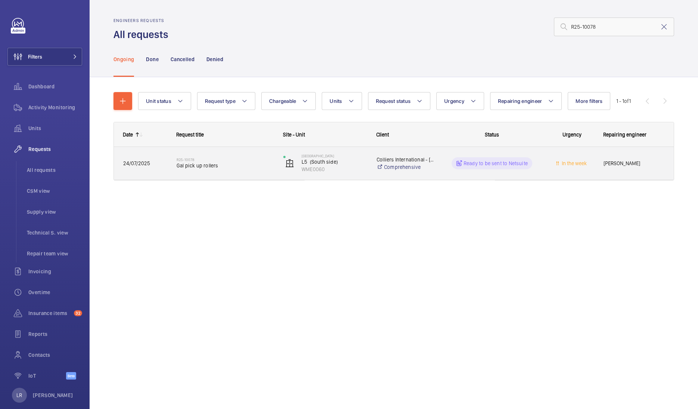
click at [203, 169] on span "Gal pick up rollers" at bounding box center [224, 165] width 97 height 7
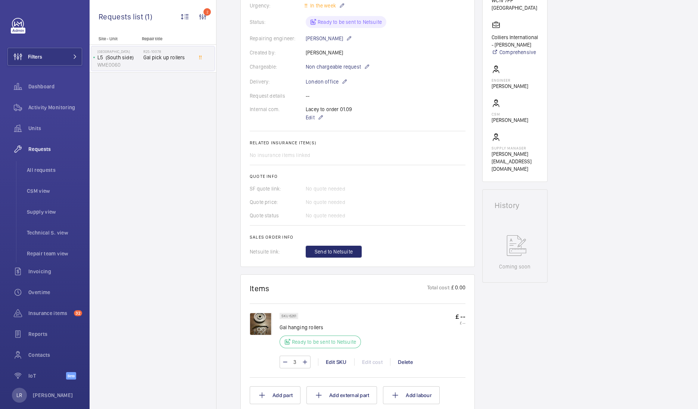
scroll to position [163, 0]
click at [334, 249] on span "Send to Netsuite" at bounding box center [333, 250] width 38 height 7
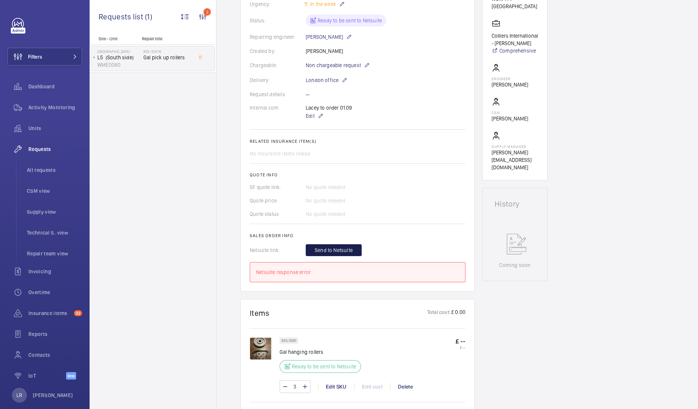
click at [334, 249] on span "Send to Netsuite" at bounding box center [333, 250] width 38 height 7
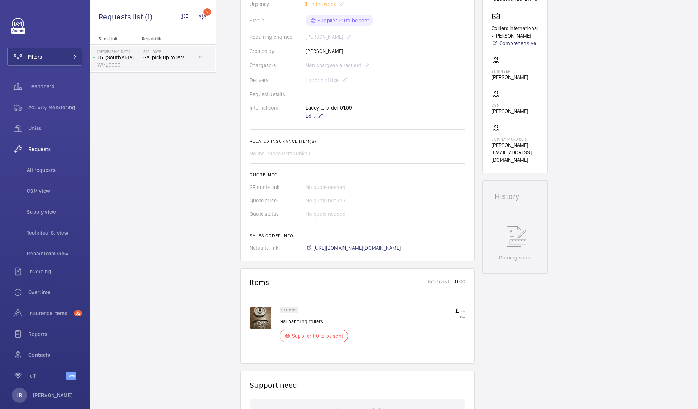
scroll to position [170, 0]
click at [354, 249] on span "https://6461500.app.netsuite.com/app/accounting/transactions/salesord.nl?id=296…" at bounding box center [356, 247] width 87 height 7
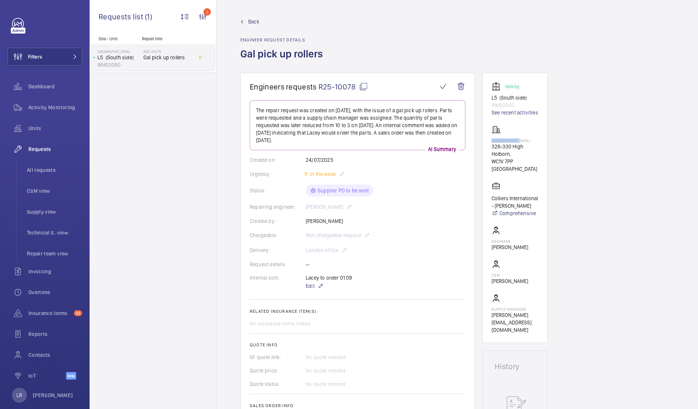
drag, startPoint x: 520, startPoint y: 139, endPoint x: 488, endPoint y: 141, distance: 32.5
click at [488, 141] on wm-front-card "Working L5 (South side) WME0060 See recent activities Holborn Gate 326-330 High…" at bounding box center [514, 208] width 65 height 270
copy p "Holborn Gate"
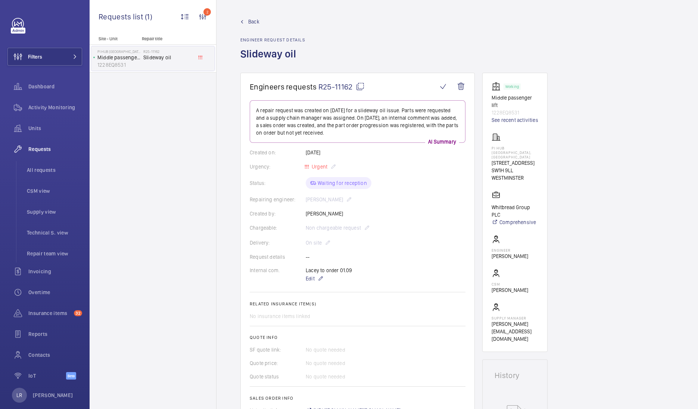
click at [257, 23] on span "Back" at bounding box center [253, 21] width 11 height 7
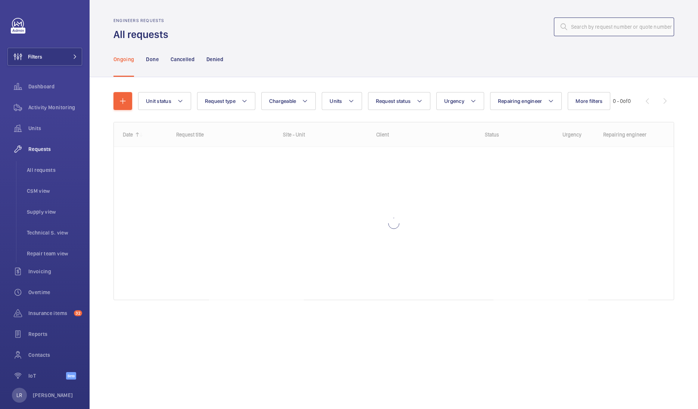
click at [581, 25] on input "text" at bounding box center [614, 27] width 120 height 19
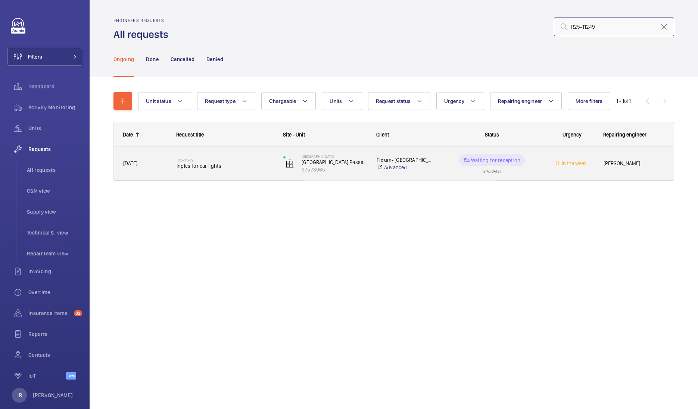
type input "R25-11249"
click at [187, 160] on h2 "R25-11249" at bounding box center [224, 160] width 97 height 4
